Goal: Information Seeking & Learning: Learn about a topic

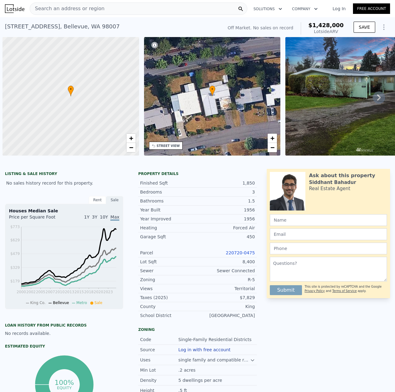
scroll to position [0, 2]
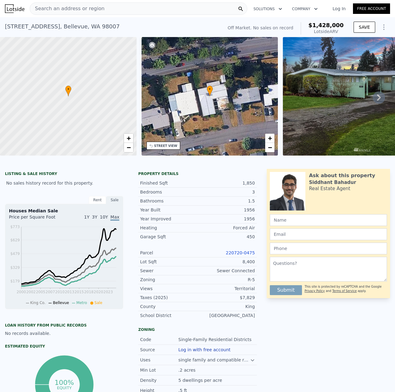
click at [119, 8] on div "Search an address or region" at bounding box center [138, 8] width 217 height 12
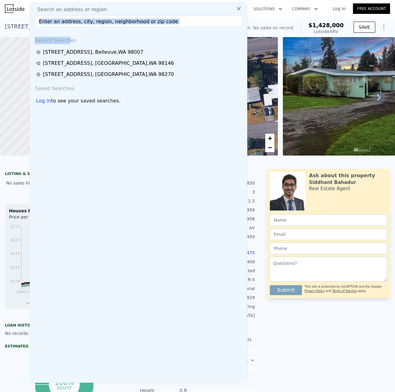
click at [66, 27] on div "Search an address or region Recent Searches 15424 SE 8th St , Bellevue , WA 980…" at bounding box center [138, 192] width 217 height 380
click at [65, 23] on input "text" at bounding box center [138, 21] width 207 height 11
click at [156, 29] on div "Search an address or region Recent Searches 15424 SE 8th St , Bellevue , WA 980…" at bounding box center [138, 192] width 217 height 380
click at [181, 23] on input "text" at bounding box center [138, 21] width 207 height 11
click at [181, 22] on input "text" at bounding box center [138, 21] width 207 height 11
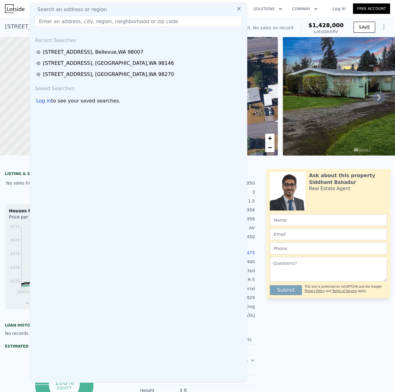
paste input "1109 E 70th St, Tacoma, WA 98404"
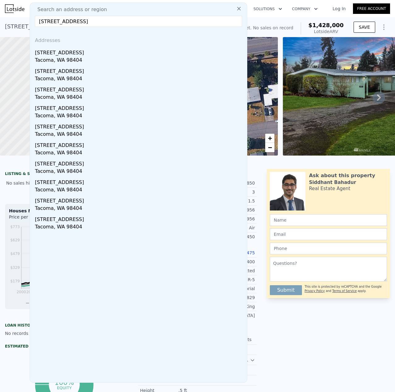
type input "1109 E 70th St, Tacoma, WA 98404"
click at [65, 55] on div "[STREET_ADDRESS]" at bounding box center [139, 52] width 209 height 10
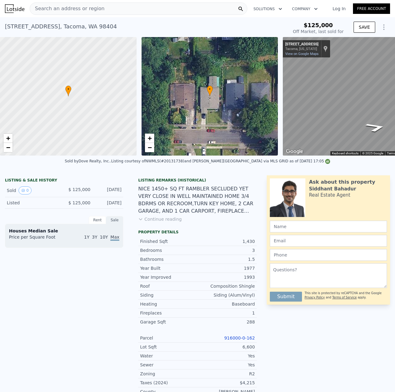
type input "-$ 134,413"
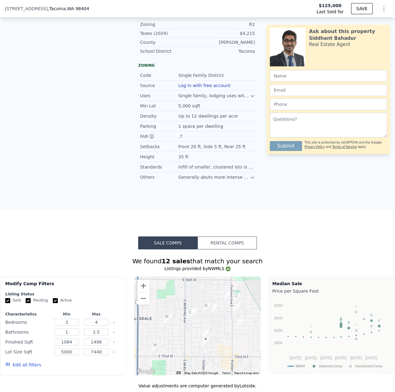
scroll to position [282, 0]
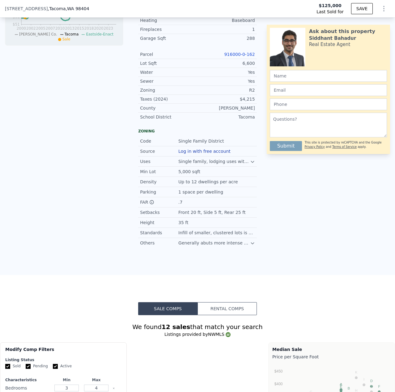
type input "$ 500,000"
type input "$ 330,255"
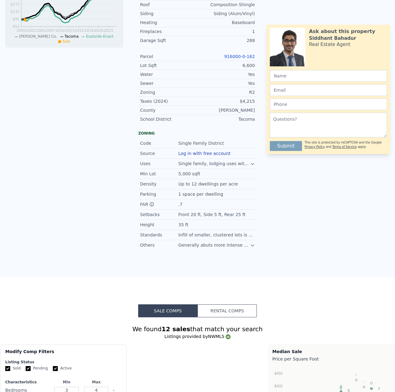
scroll to position [0, 0]
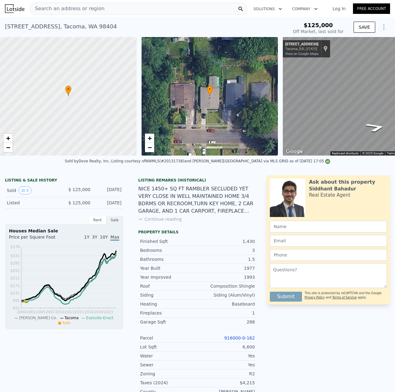
click at [82, 9] on span "Search an address or region" at bounding box center [67, 8] width 74 height 7
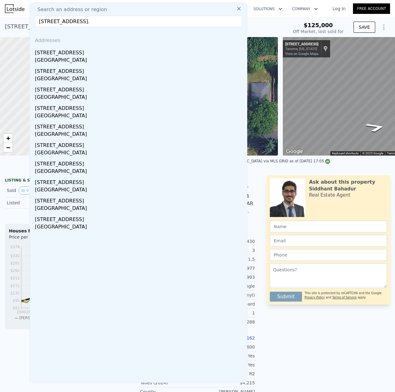
type input "10731 18TH AVE SW, Seattle, WA 98146."
click at [78, 53] on div "[STREET_ADDRESS]" at bounding box center [139, 52] width 209 height 10
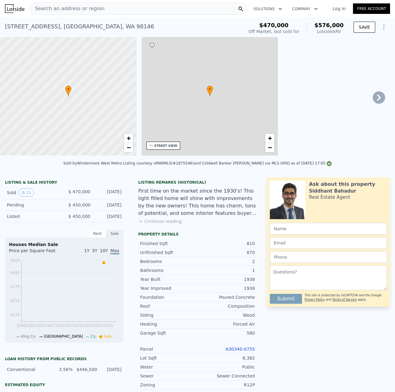
type input "2"
type input "720"
type input "1130"
type input "6409"
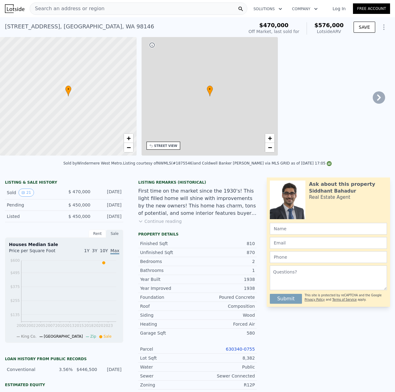
type input "11250"
type input "$ 576,000"
type input "5"
type input "$ 32,025"
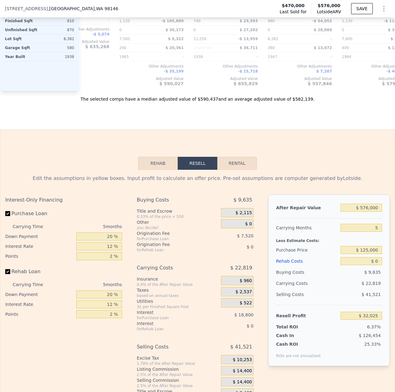
scroll to position [833, 0]
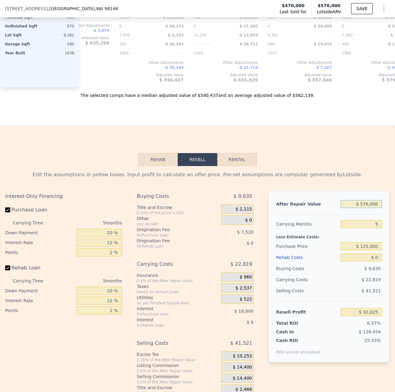
drag, startPoint x: 365, startPoint y: 213, endPoint x: 357, endPoint y: 216, distance: 8.6
click at [357, 208] on input "$ 576,000" at bounding box center [360, 204] width 41 height 8
type input "$ 50,576,000"
type input "$ 46,392,192"
type input "$ 5,056,000"
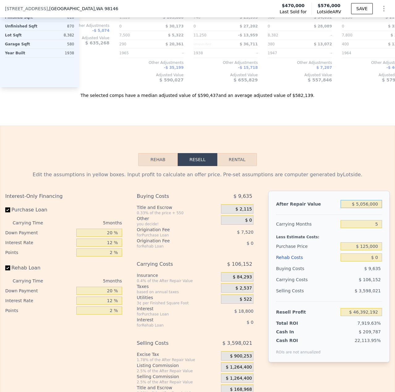
type input "$ 4,185,896"
type input "$ 506,000"
type input "-$ 32,879"
type input "$ 56,000"
type input "-$ 450,120"
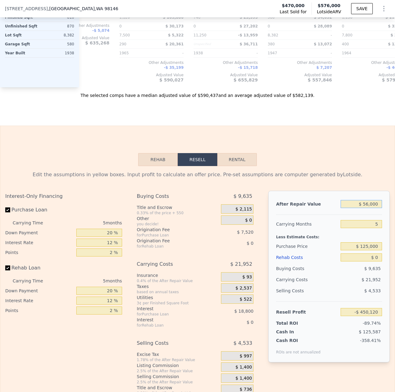
type input "$ 6,000"
type input "-$ 496,481"
type input "$ 65,000"
type input "-$ 441,775"
type input "$ 650,000"
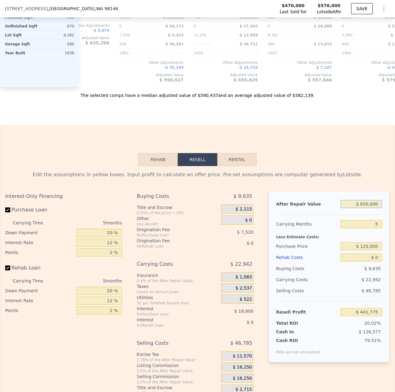
type input "$ 100,638"
type input "$ 650,000"
click at [343, 285] on div "$ 22,942" at bounding box center [349, 279] width 65 height 11
click at [363, 250] on input "$ 125,000" at bounding box center [360, 246] width 41 height 8
type input "$ 466,107"
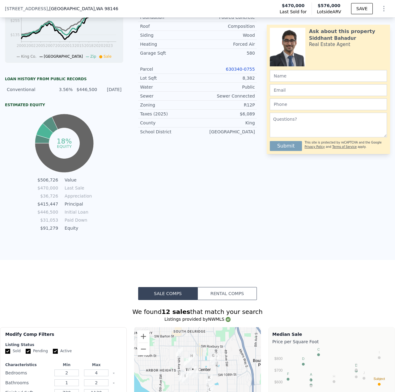
scroll to position [232, 0]
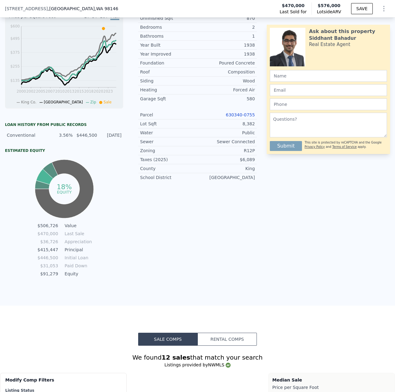
type input "$ 576,000"
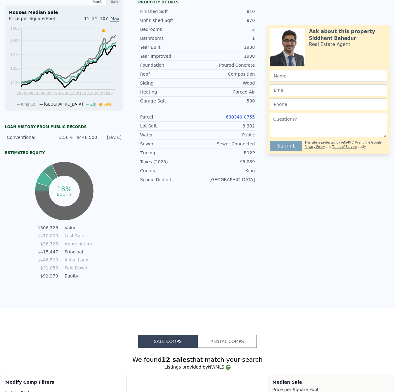
scroll to position [0, 0]
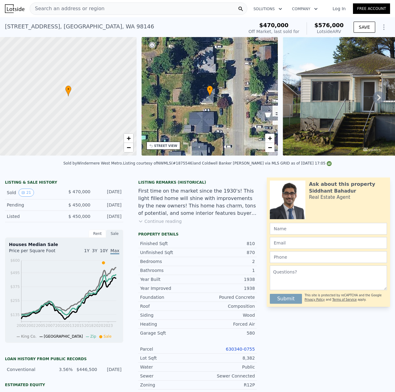
click at [78, 9] on span "Search an address or region" at bounding box center [67, 8] width 74 height 7
type input "$ 397,494"
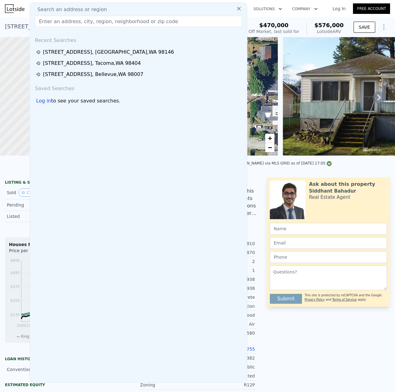
drag, startPoint x: 78, startPoint y: 10, endPoint x: 56, endPoint y: 21, distance: 24.2
click at [56, 21] on input "text" at bounding box center [138, 21] width 207 height 11
paste input "10731 18TH AVE SW, Seattle, WA 98146."
type input "10731 18TH AVE SW, Seattle, WA 98146."
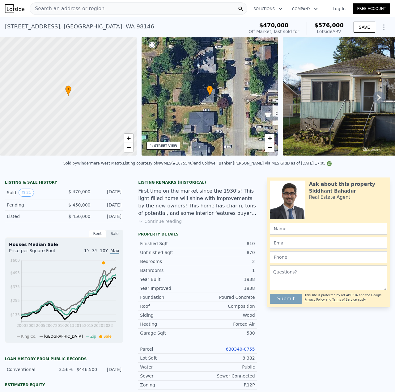
drag, startPoint x: 375, startPoint y: 364, endPoint x: 352, endPoint y: 340, distance: 33.2
click at [373, 362] on div "Ask about this property Siddhant Bahadur Real Estate Agent Submit This site is …" at bounding box center [330, 345] width 128 height 335
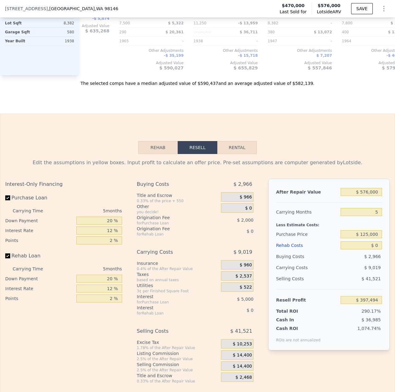
scroll to position [862, 0]
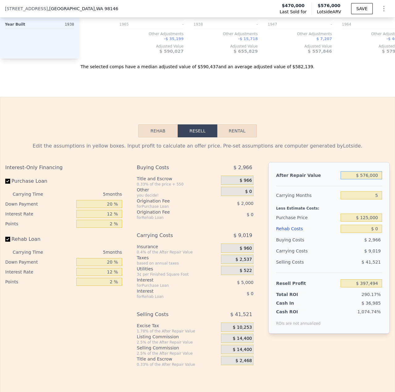
drag, startPoint x: 372, startPoint y: 185, endPoint x: 283, endPoint y: 171, distance: 90.2
click at [301, 171] on div "After Repair Value $ 576,000 Carrying Months 5 Less Estimate Costs: Purchase Pr…" at bounding box center [328, 248] width 121 height 172
type input "$ 67"
type input "-$ 136,513"
type input "$ 6"
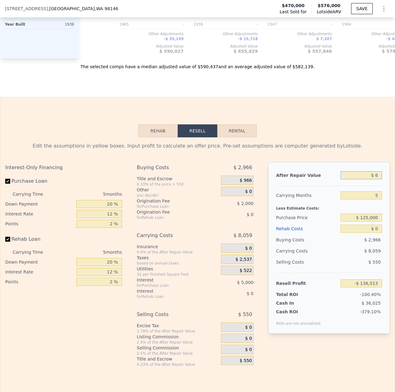
type input "-$ 136,569"
type input "$ 65"
type input "-$ 136,515"
type input "$ 6"
type input "-$ 136,569"
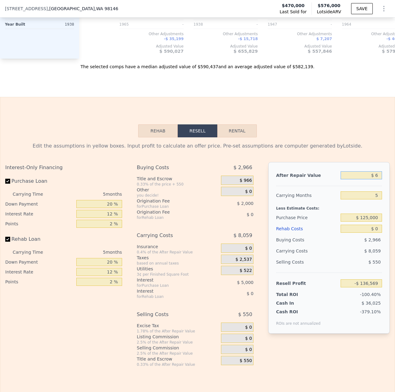
type input "$ 67"
type input "-$ 136,513"
type input "$ 6,750"
type input "-$ 130,316"
type input "$ 67,500"
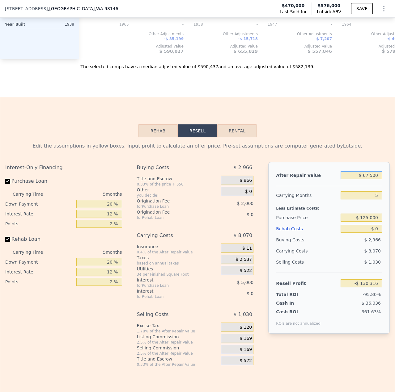
type input "-$ 73,991"
type input "$ 675,000"
type input "$ 489,287"
type input "$ 675,000"
click at [363, 222] on input "$ 125,000" at bounding box center [360, 218] width 41 height 8
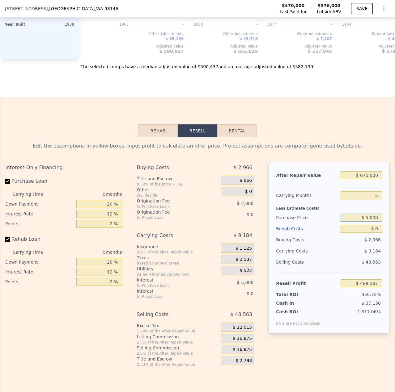
type input "$ 5,000"
type input "$ 616,406"
type input "$ 576,000"
type input "$ 32,025"
type input "$ 535,000"
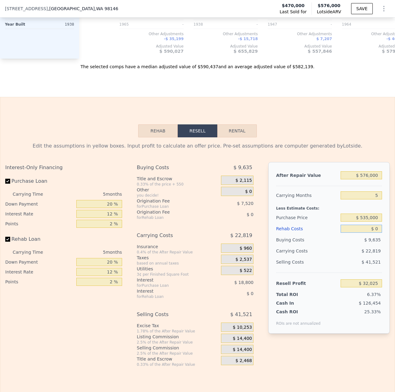
click at [372, 233] on input "$ 0" at bounding box center [360, 229] width 41 height 8
type input "-$ 36,832"
drag, startPoint x: 374, startPoint y: 185, endPoint x: 340, endPoint y: 182, distance: 34.7
click at [340, 179] on input "$ 576,000" at bounding box center [360, 175] width 41 height 8
type input "$ 6"
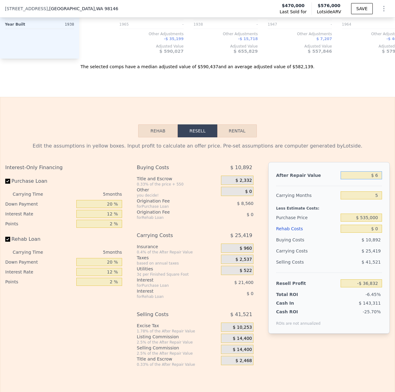
type input "-$ 570,895"
type input "$ 65"
type input "-$ 570,841"
type input "$ 650"
type input "-$ 570,298"
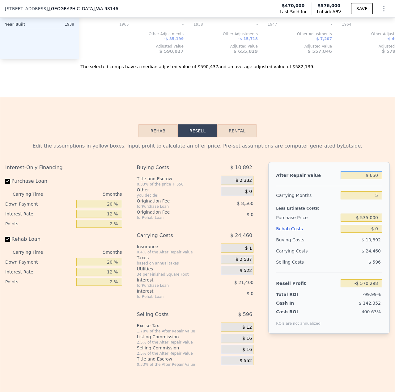
type input "$ 6,500"
type input "-$ 564,876"
type input "$ 65,000"
type input "-$ 510,632"
type input "$ 650,000"
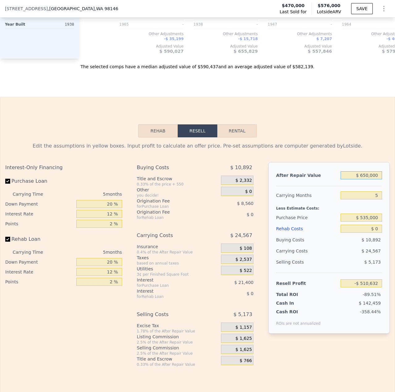
type input "$ 31,781"
click at [374, 233] on input "$ 0" at bounding box center [360, 229] width 41 height 8
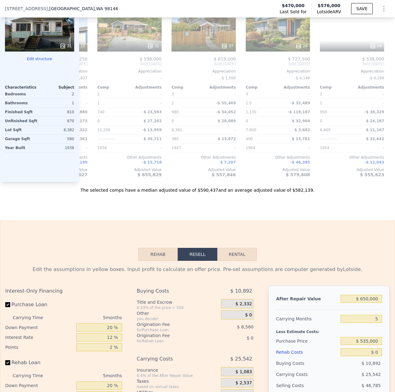
scroll to position [0, 593]
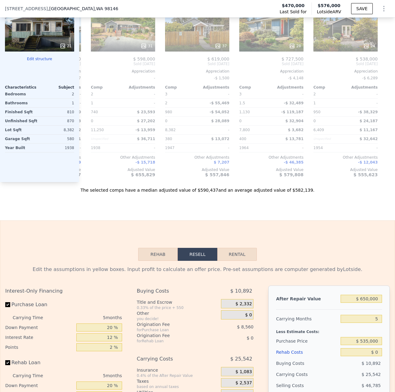
type input "$ 576,000"
type input "$ 32,025"
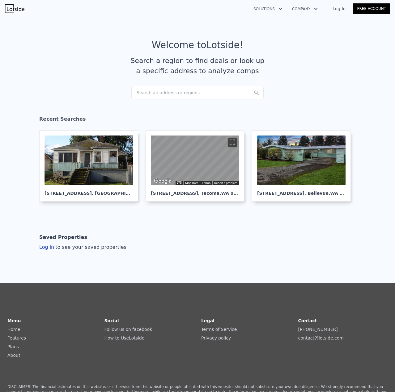
click at [158, 86] on article "Welcome to Lotside ! Search a region to find deals or look up a specific addres…" at bounding box center [197, 63] width 385 height 46
click at [157, 90] on div "Search an address or region..." at bounding box center [197, 93] width 132 height 14
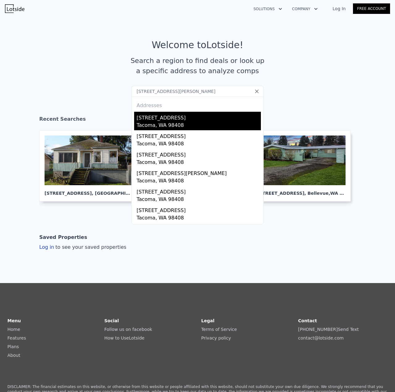
type input "[STREET_ADDRESS][PERSON_NAME]"
click at [164, 124] on div "Tacoma, WA 98408" at bounding box center [198, 126] width 124 height 9
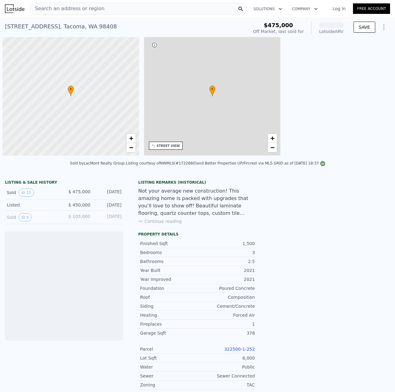
scroll to position [0, 2]
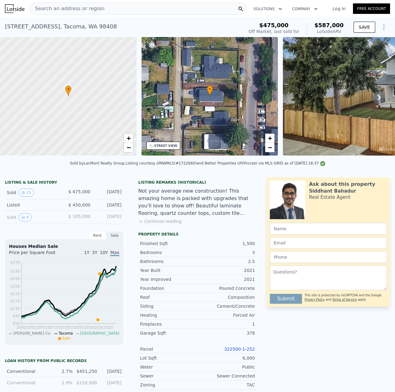
click at [99, 7] on div "Search an address or region" at bounding box center [138, 8] width 217 height 12
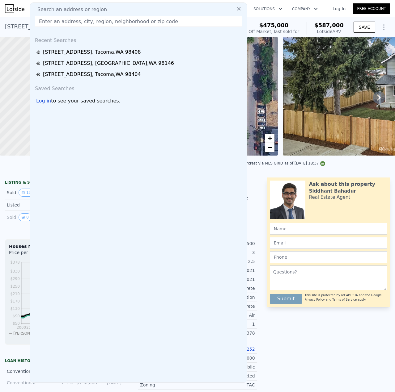
click at [108, 21] on input "text" at bounding box center [138, 21] width 207 height 11
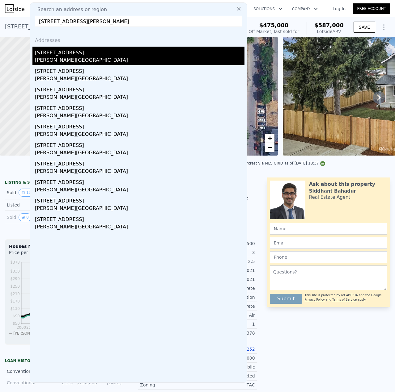
type input "[STREET_ADDRESS][PERSON_NAME]"
click at [69, 53] on div "[STREET_ADDRESS]" at bounding box center [139, 52] width 209 height 10
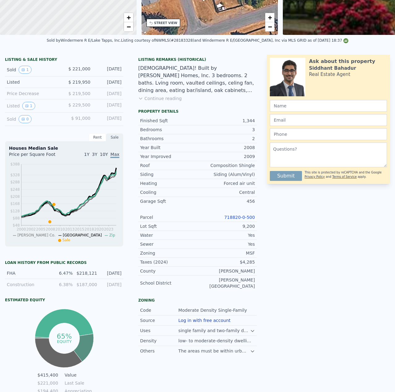
scroll to position [2, 0]
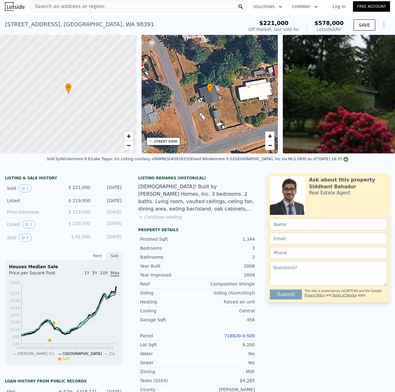
click at [86, 2] on div "Search an address or region" at bounding box center [67, 7] width 74 height 12
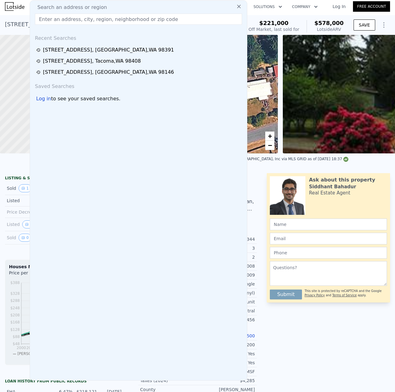
click at [77, 21] on input "text" at bounding box center [138, 19] width 207 height 11
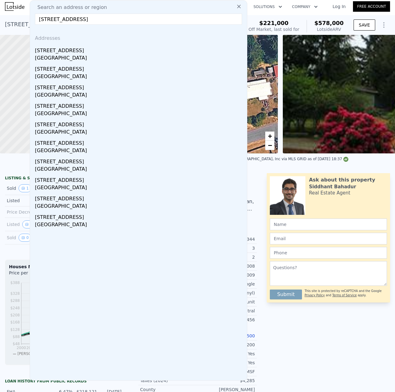
type input "[STREET_ADDRESS]"
click at [97, 54] on div "[STREET_ADDRESS]" at bounding box center [139, 49] width 209 height 10
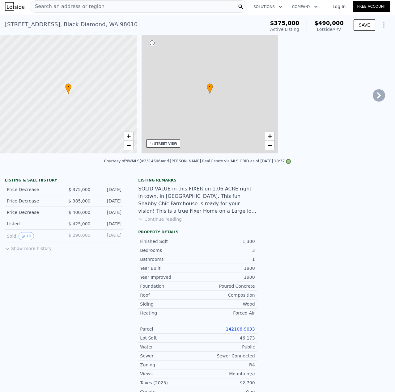
type input "2"
type input "1"
type input "2.25"
type input "1100"
type input "1790"
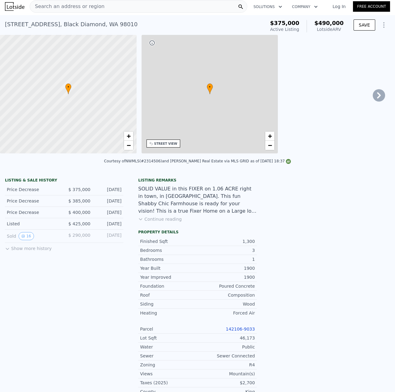
type input "4453"
type input "10867"
type input "$ 490,000"
type input "6"
type input "$ 51,635"
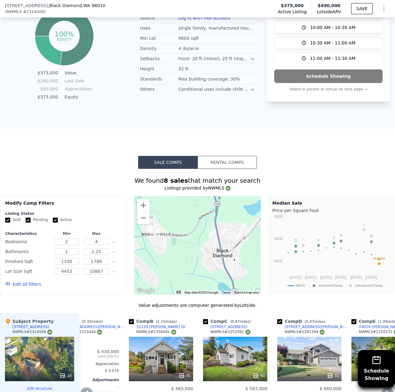
scroll to position [525, 0]
